Goal: Check status

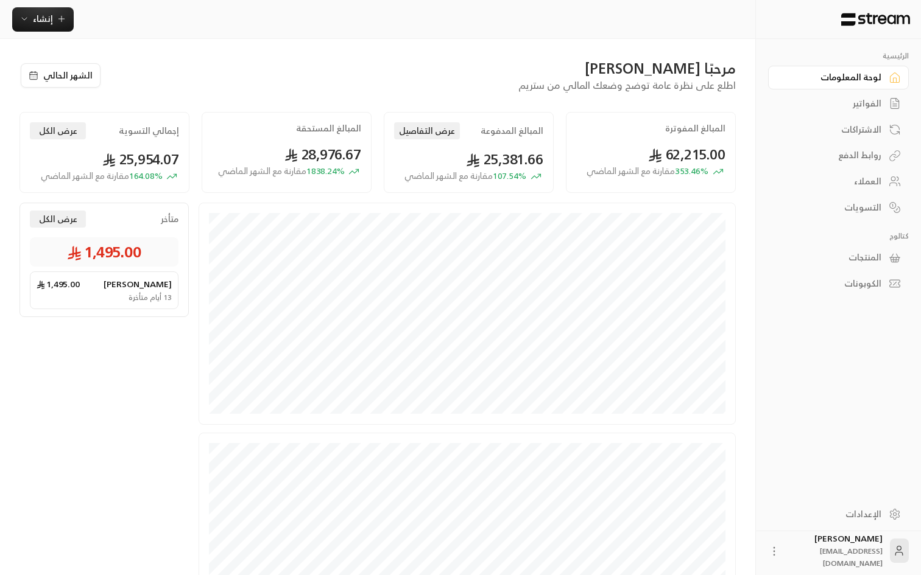
click at [368, 68] on div "مرحبًا [PERSON_NAME]" at bounding box center [425, 67] width 622 height 19
click at [149, 363] on div "متأخر عرض الكل 1,495.00 [PERSON_NAME] 1,495.00 13 أيام متأخرة" at bounding box center [108, 440] width 179 height 475
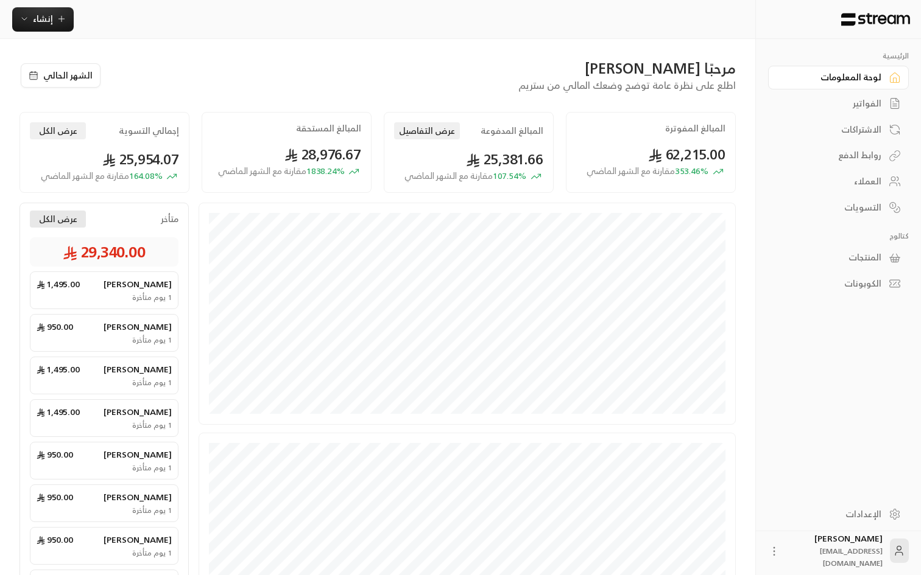
click at [64, 218] on button "عرض الكل" at bounding box center [58, 219] width 56 height 17
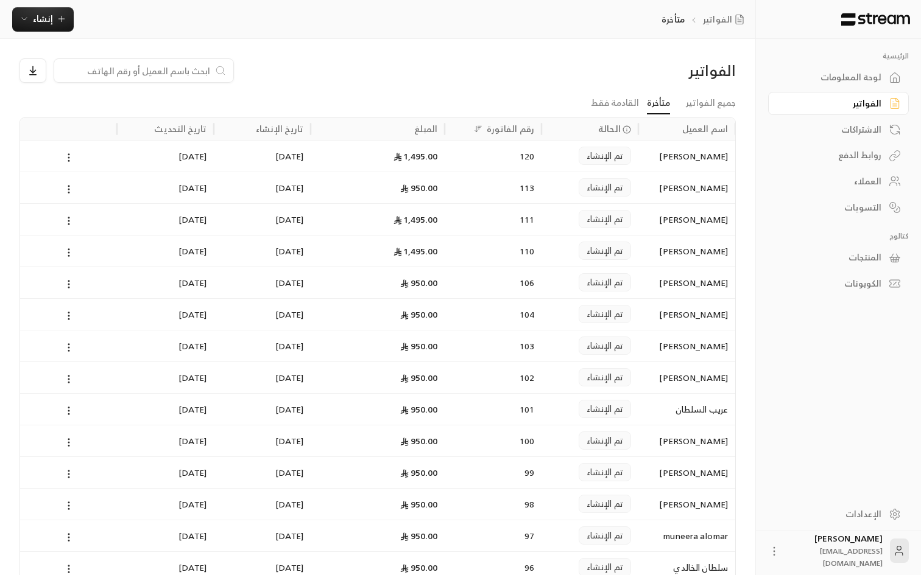
scroll to position [416, 0]
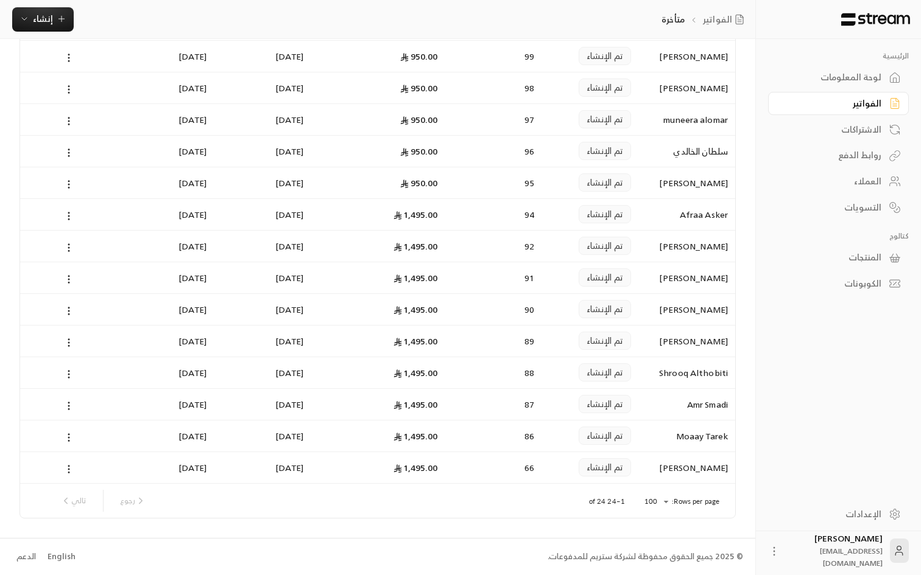
click at [519, 516] on div "رجوع تالي" at bounding box center [311, 501] width 525 height 34
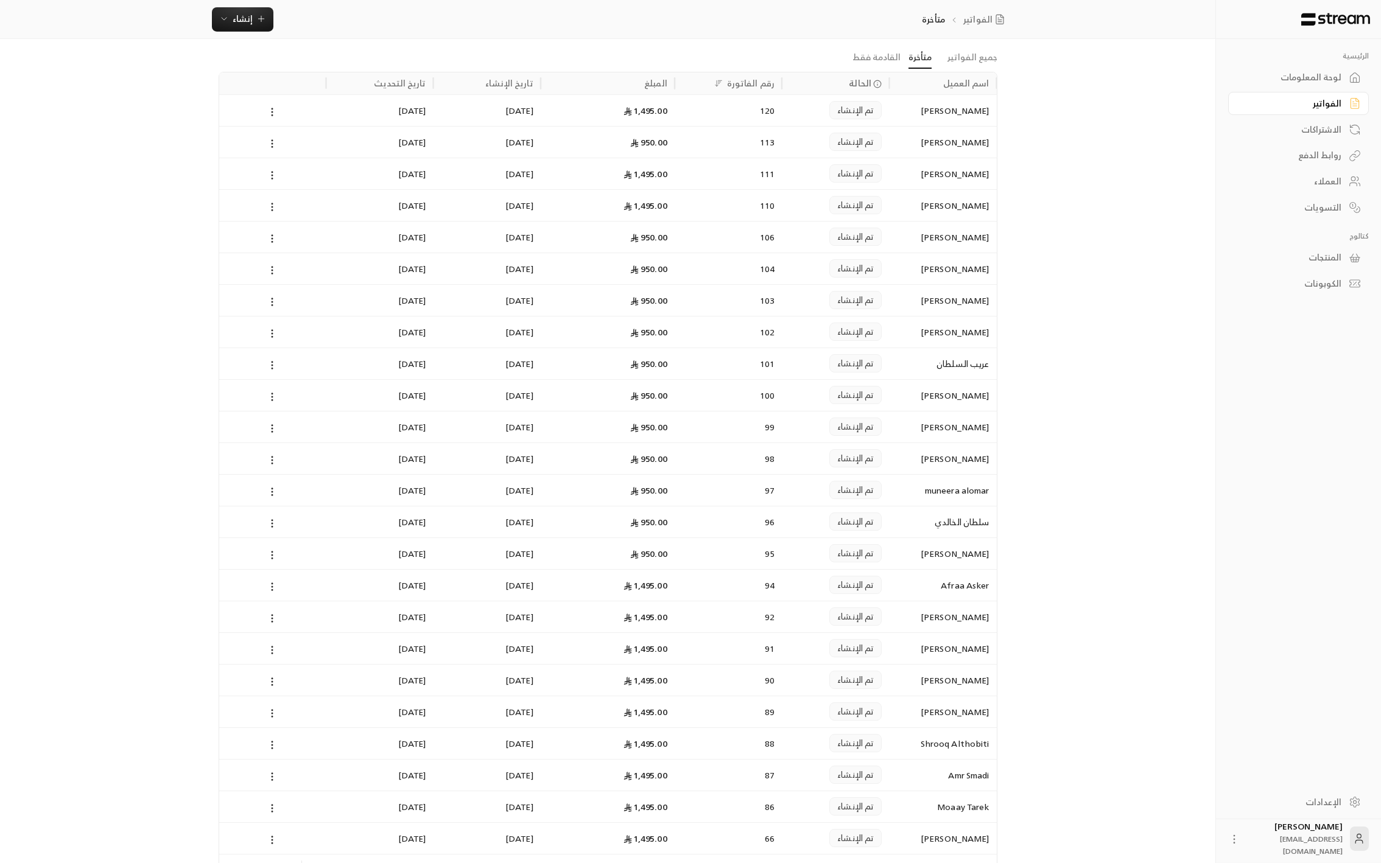
scroll to position [47, 0]
click at [920, 575] on div "الرئيسية لوحة المعلومات الفواتير الاشتراكات روابط الدفع العملاء التسويات كتالوج…" at bounding box center [690, 449] width 983 height 992
